Goal: Task Accomplishment & Management: Use online tool/utility

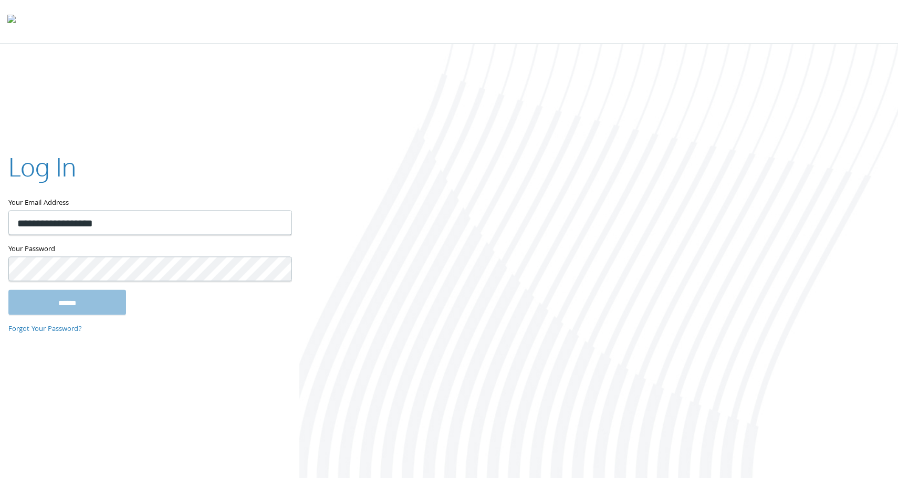
type input "**********"
click at [8, 290] on input "******" at bounding box center [67, 302] width 118 height 25
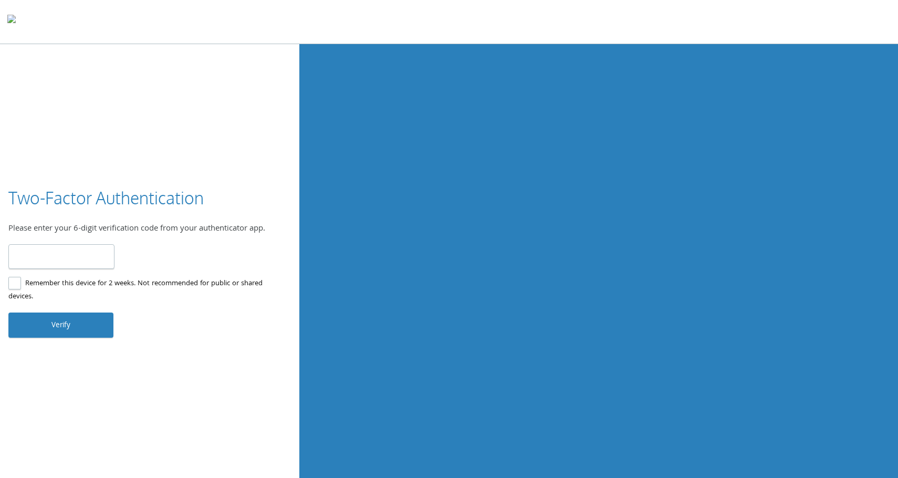
type input "******"
